Goal: Use online tool/utility: Utilize a website feature to perform a specific function

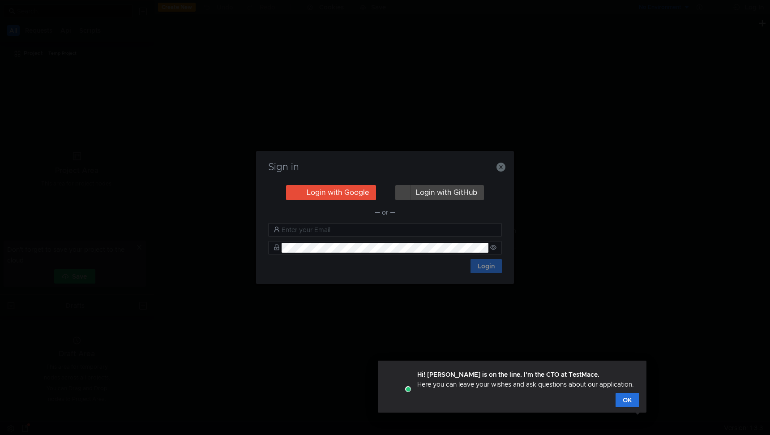
click at [339, 197] on button "Login with Google" at bounding box center [331, 192] width 90 height 15
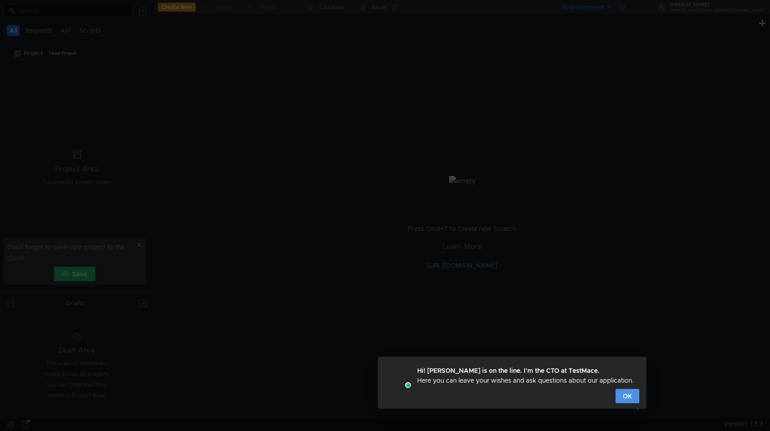
click at [620, 394] on button "OK" at bounding box center [627, 396] width 24 height 14
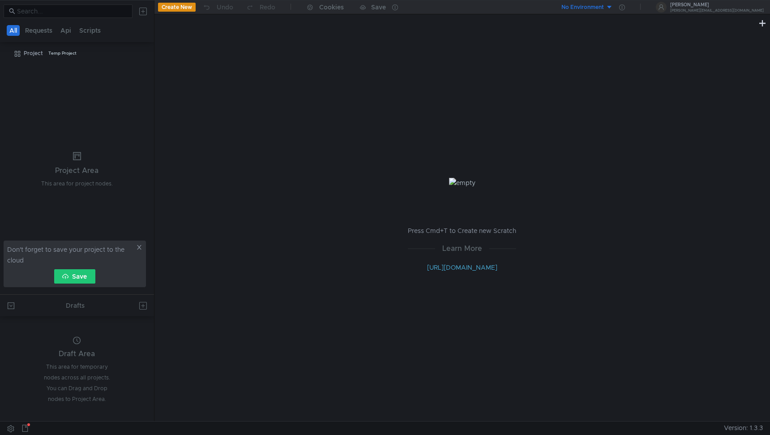
click at [168, 9] on button "Create New" at bounding box center [177, 7] width 38 height 9
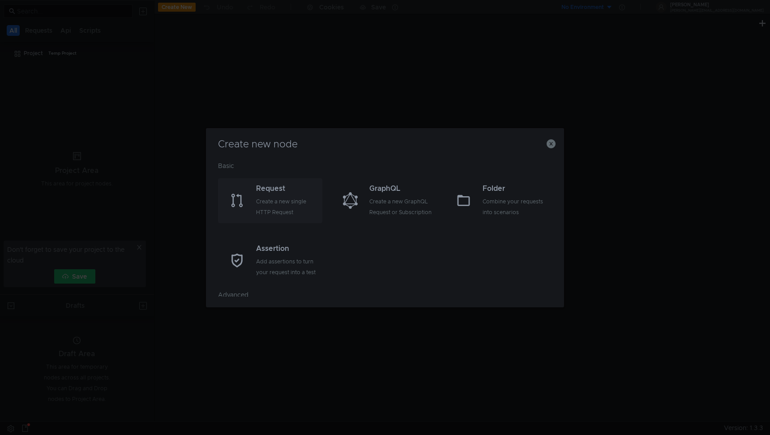
click at [274, 182] on div "Request Create a new single HTTP Request" at bounding box center [270, 200] width 104 height 45
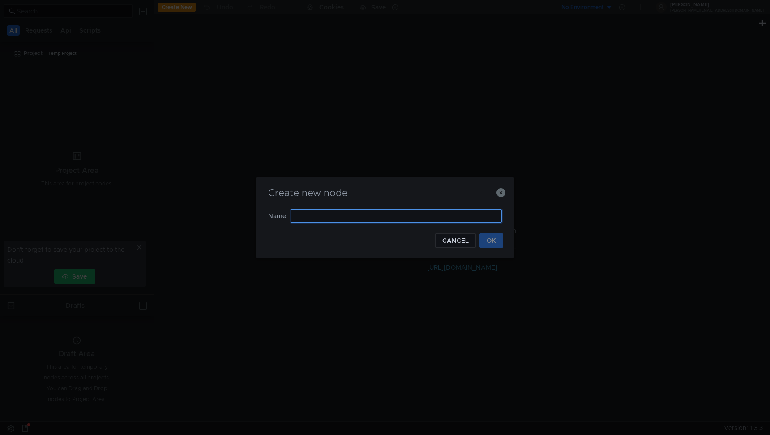
click at [337, 216] on input "text" at bounding box center [395, 215] width 211 height 13
type input "Ы"
type input "Stocks"
click at [487, 243] on button "OK" at bounding box center [491, 240] width 24 height 14
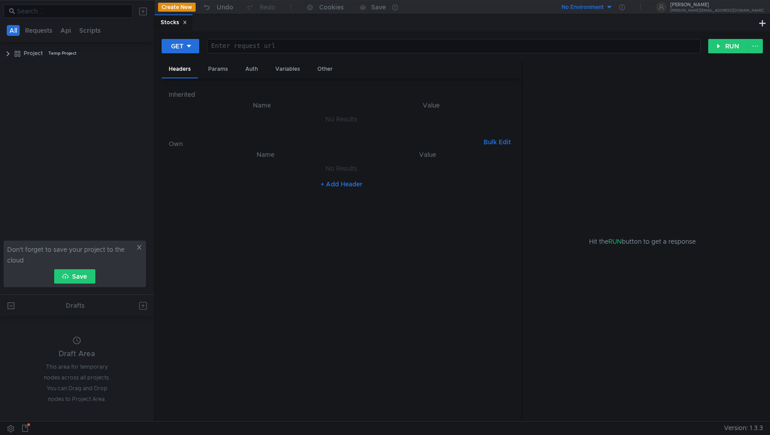
click at [351, 185] on button "+ Add Header" at bounding box center [341, 184] width 49 height 11
click at [399, 173] on div at bounding box center [430, 177] width 152 height 21
paste textarea "3c073ecaf18f11ee86eeac1f6b0221"
type textarea "3c073ecaf18f11ee86eeac1f6b0221"
click at [301, 170] on div at bounding box center [271, 177] width 156 height 21
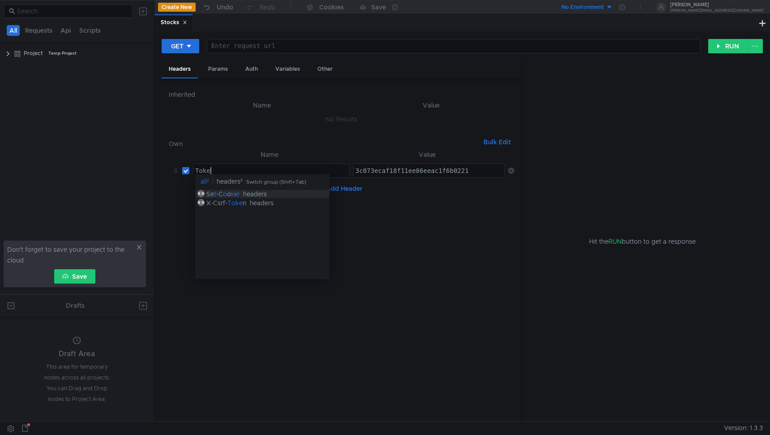
scroll to position [0, 1]
type textarea "Token"
click at [483, 224] on nz-table "Name Value Token Token הההההההההההההההההההההההההההההההההההההההההההההההההההההההה…" at bounding box center [341, 281] width 345 height 265
click at [347, 46] on div at bounding box center [453, 53] width 493 height 21
paste textarea "[URL][DOMAIN_NAME]"
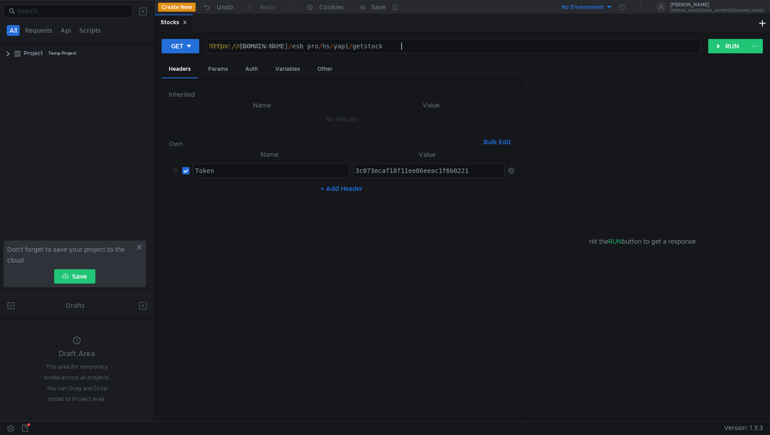
type textarea "[URL][DOMAIN_NAME]"
click at [719, 47] on button "RUN" at bounding box center [728, 46] width 40 height 14
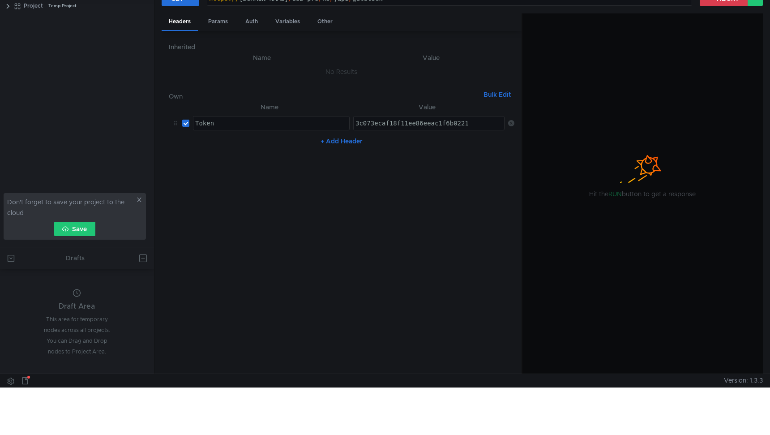
scroll to position [0, 0]
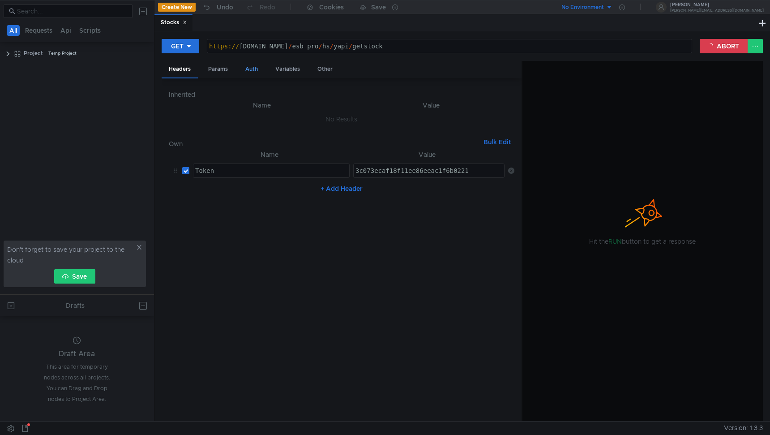
click at [250, 68] on div "Auth" at bounding box center [251, 69] width 27 height 17
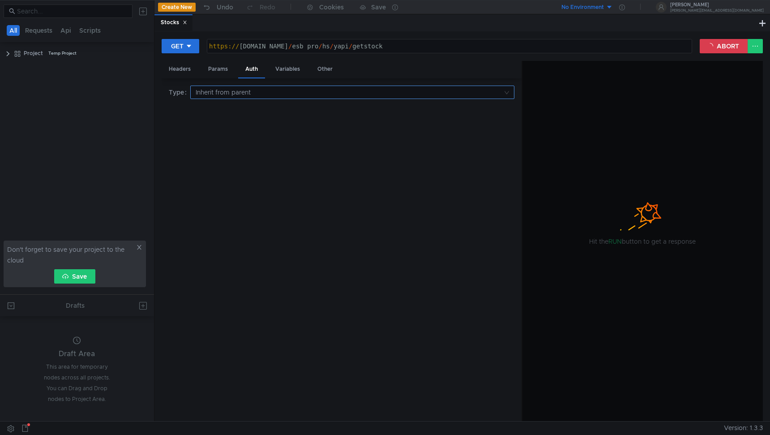
click at [275, 88] on input at bounding box center [349, 92] width 307 height 13
click at [275, 88] on div at bounding box center [385, 217] width 770 height 435
click at [275, 88] on input at bounding box center [349, 92] width 307 height 13
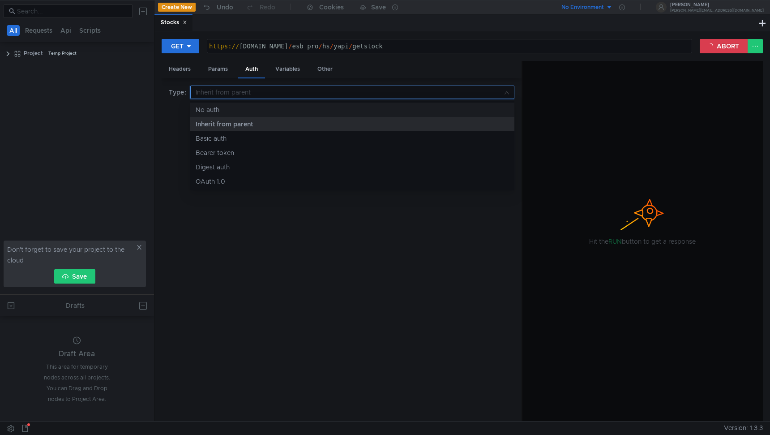
click at [276, 107] on div "No auth" at bounding box center [352, 110] width 313 height 10
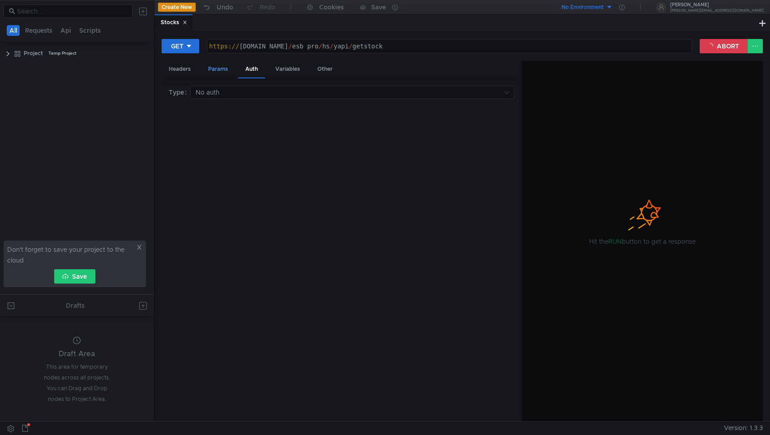
click at [211, 69] on div "Params" at bounding box center [218, 69] width 34 height 17
click at [192, 70] on div "Headers" at bounding box center [180, 69] width 36 height 17
click at [275, 71] on div "Variables" at bounding box center [287, 69] width 39 height 17
click at [326, 66] on div "Other" at bounding box center [325, 69] width 30 height 17
click at [218, 68] on div "Params" at bounding box center [218, 69] width 34 height 17
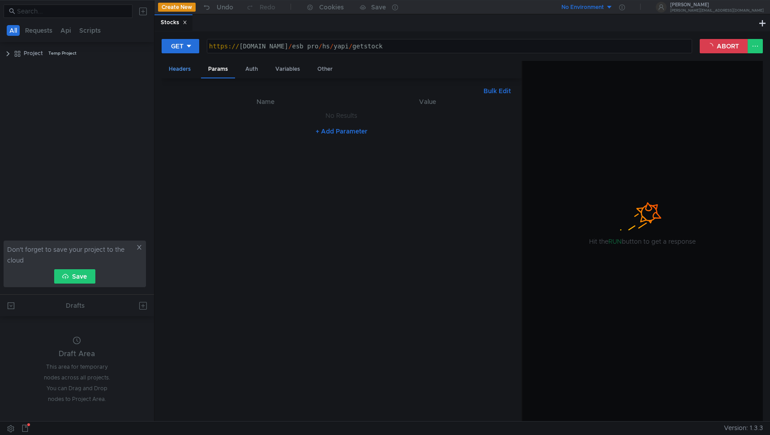
click at [177, 68] on div "Headers" at bounding box center [180, 69] width 36 height 17
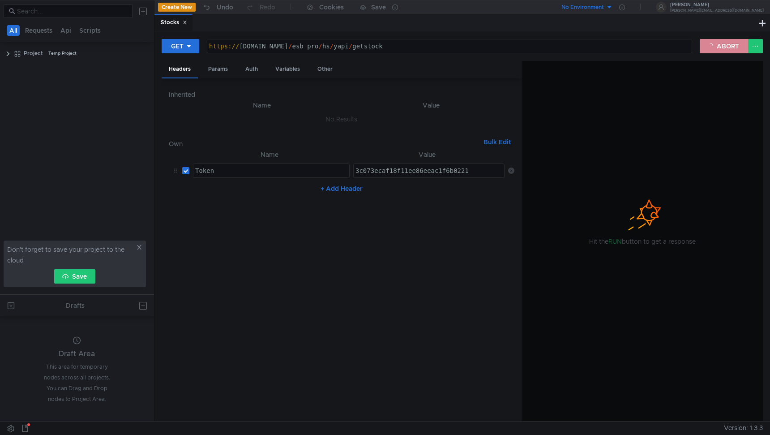
click at [737, 49] on button "ABORT" at bounding box center [723, 46] width 48 height 14
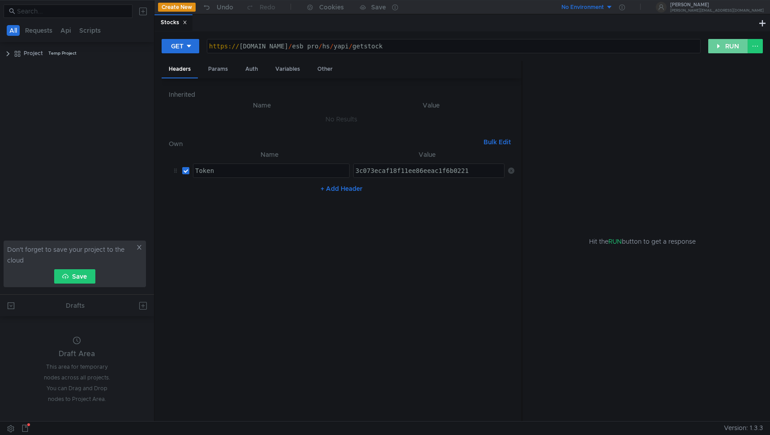
click at [713, 51] on button "RUN" at bounding box center [728, 46] width 40 height 14
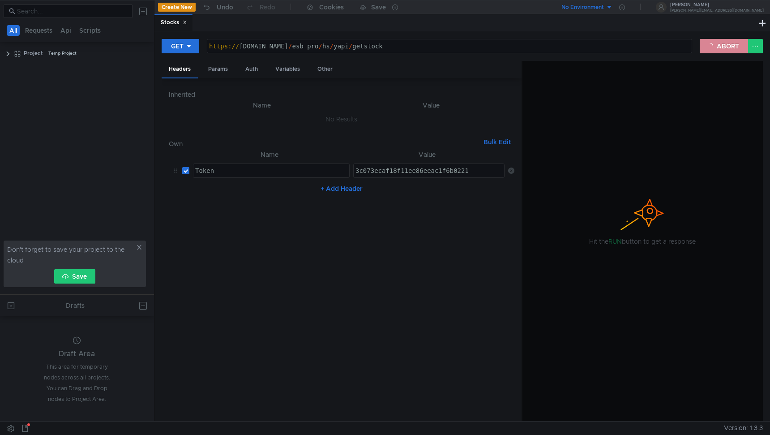
click at [717, 44] on button "ABORT" at bounding box center [723, 46] width 48 height 14
